Goal: Transaction & Acquisition: Subscribe to service/newsletter

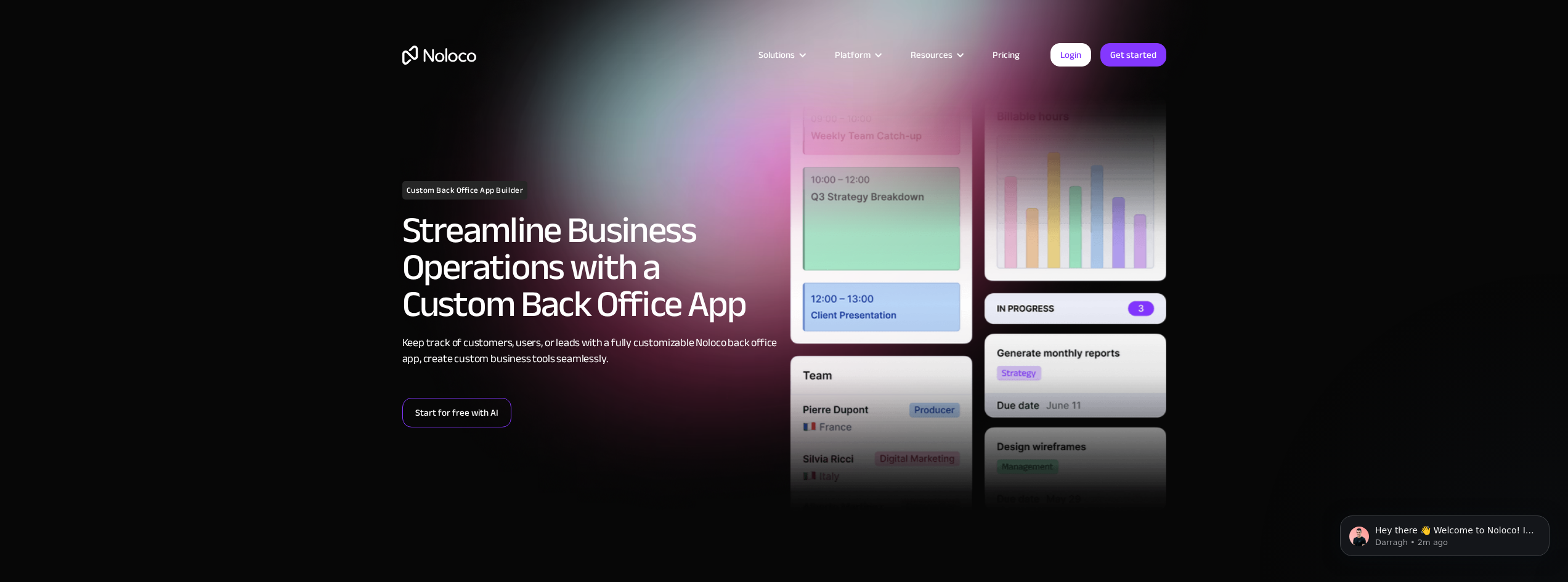
click at [458, 412] on link "Start for free with AI" at bounding box center [457, 413] width 109 height 30
click at [1005, 53] on link "Pricing" at bounding box center [1006, 55] width 58 height 16
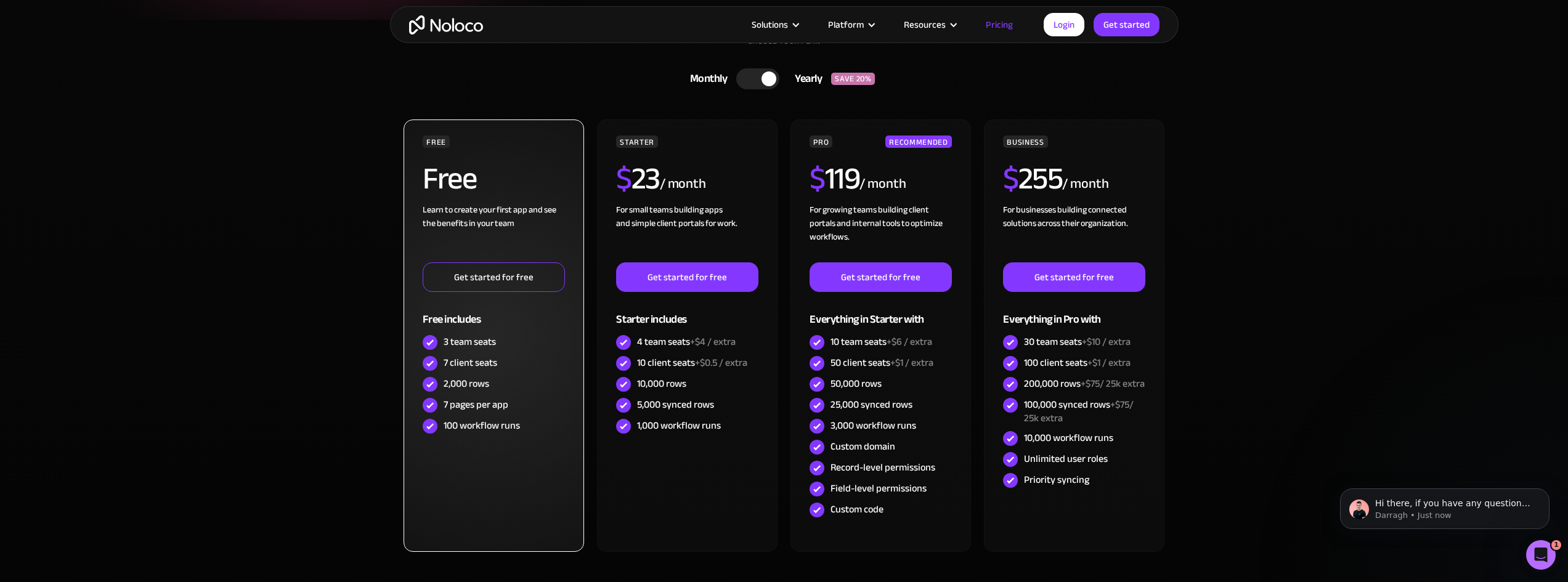
click at [489, 276] on link "Get started for free" at bounding box center [493, 277] width 141 height 30
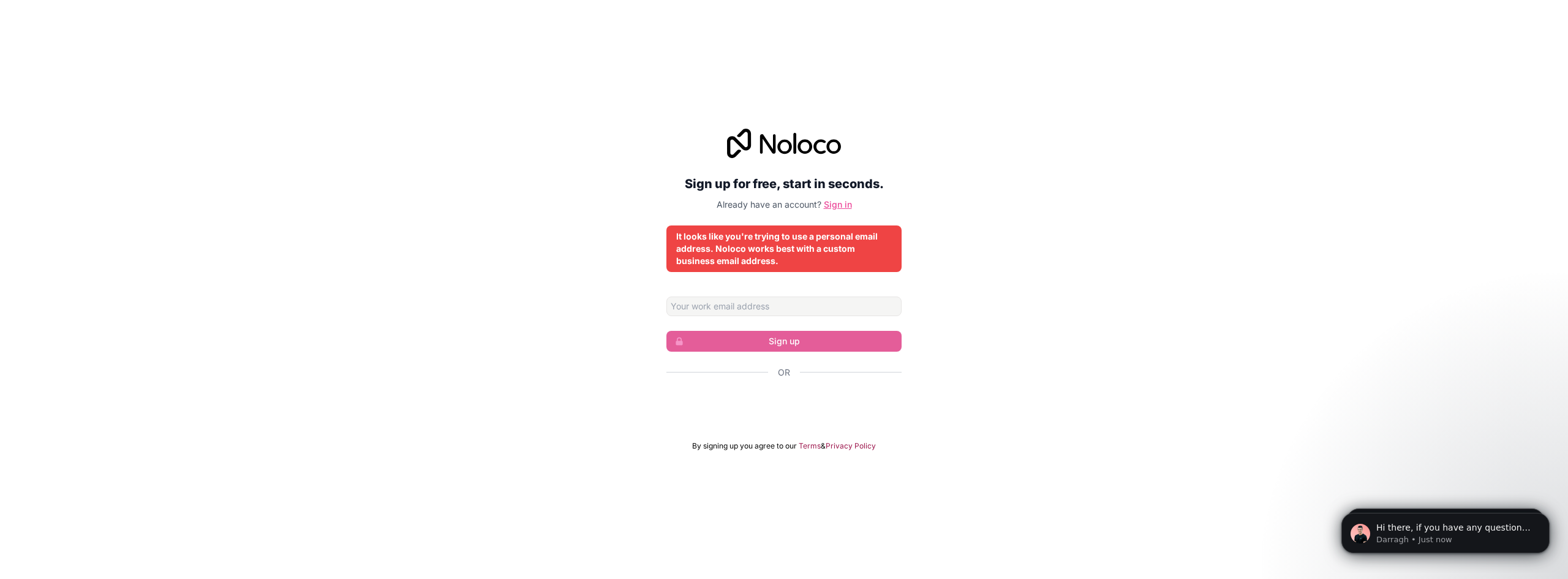
click at [831, 206] on link "Sign in" at bounding box center [838, 204] width 28 height 10
